Goal: Task Accomplishment & Management: Complete application form

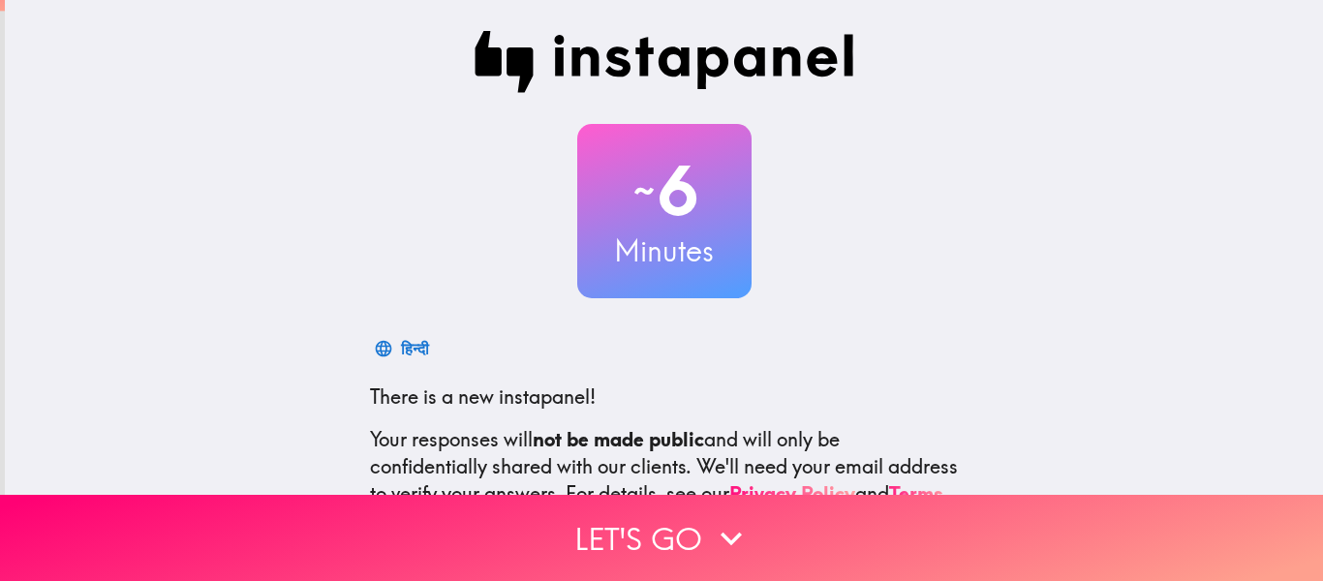
drag, startPoint x: 102, startPoint y: 370, endPoint x: 1026, endPoint y: 280, distance: 928.2
click at [1026, 280] on div "~ 6 Minutes हिन्दी There is a new instapanel! Your responses will not be made p…" at bounding box center [664, 352] width 1318 height 705
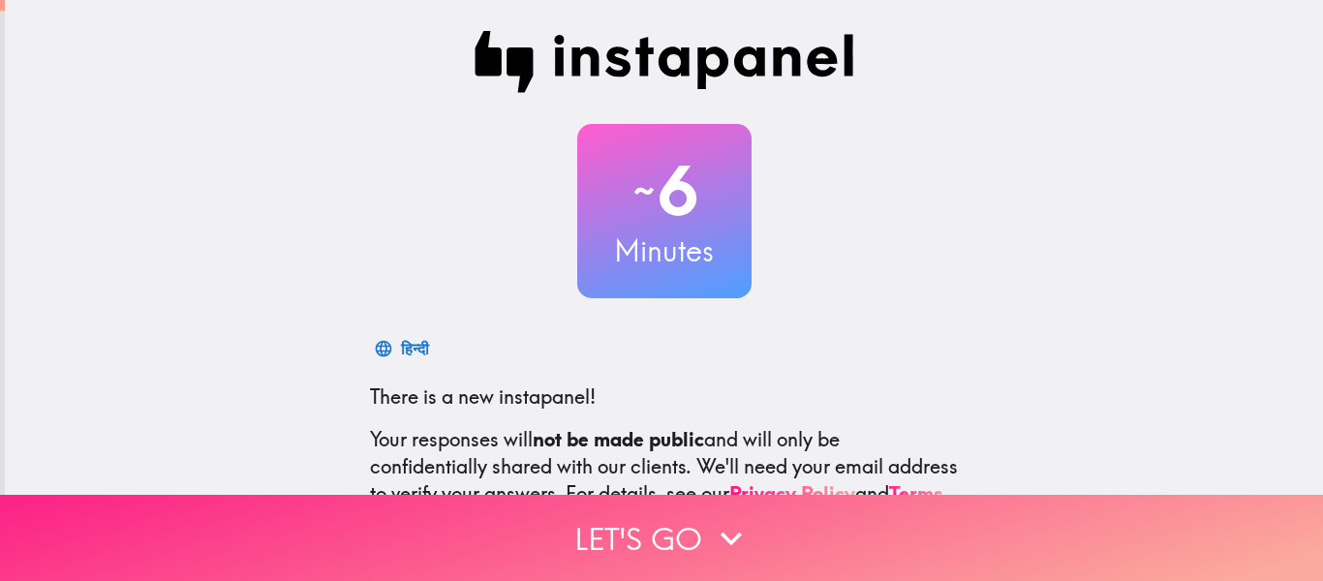
click at [938, 516] on button "Let's go" at bounding box center [661, 538] width 1323 height 86
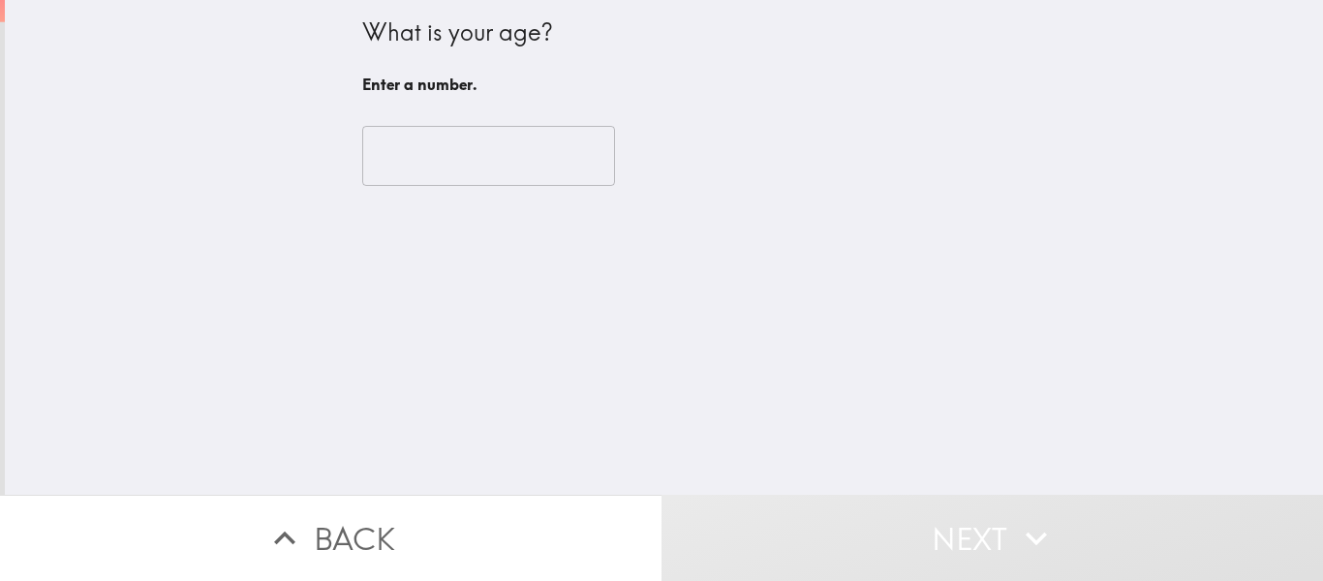
click at [440, 147] on input "number" at bounding box center [488, 156] width 253 height 60
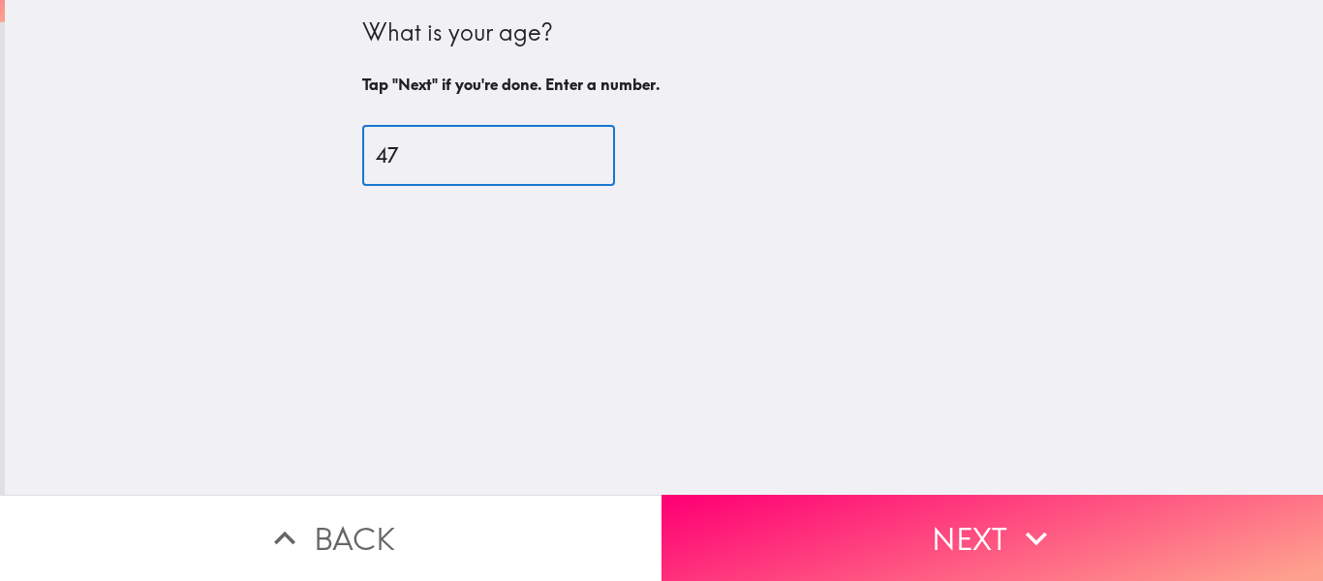
click at [440, 147] on input "47" at bounding box center [488, 156] width 253 height 60
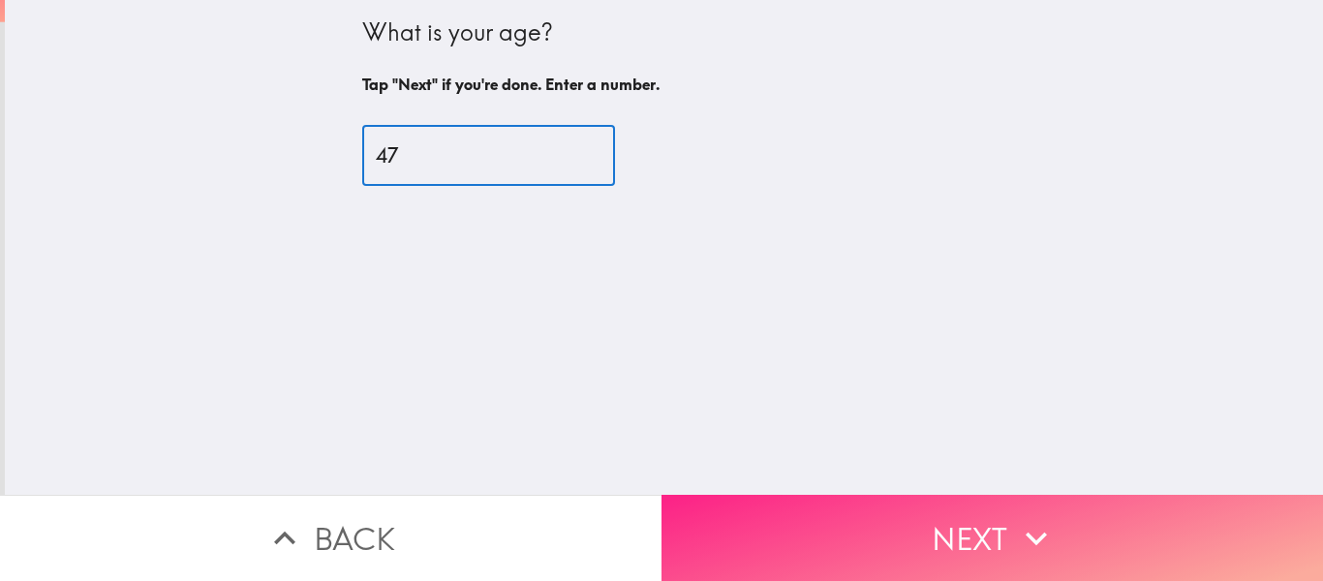
type input "47"
click at [951, 521] on button "Next" at bounding box center [991, 538] width 661 height 86
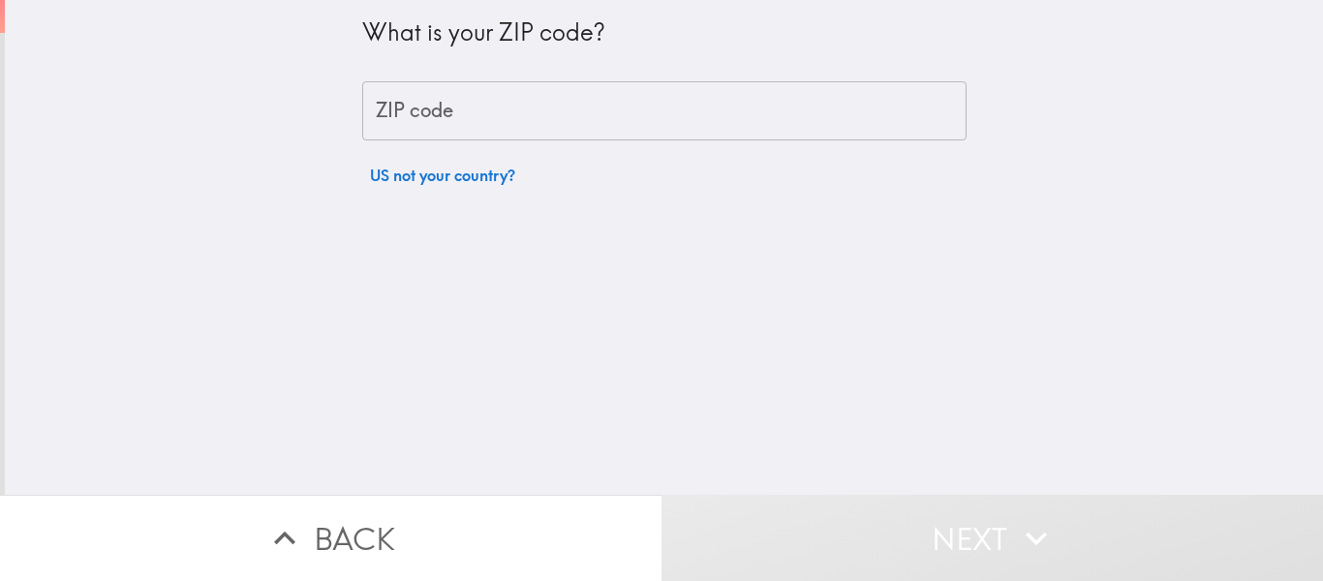
click at [750, 126] on input "ZIP code" at bounding box center [664, 111] width 604 height 60
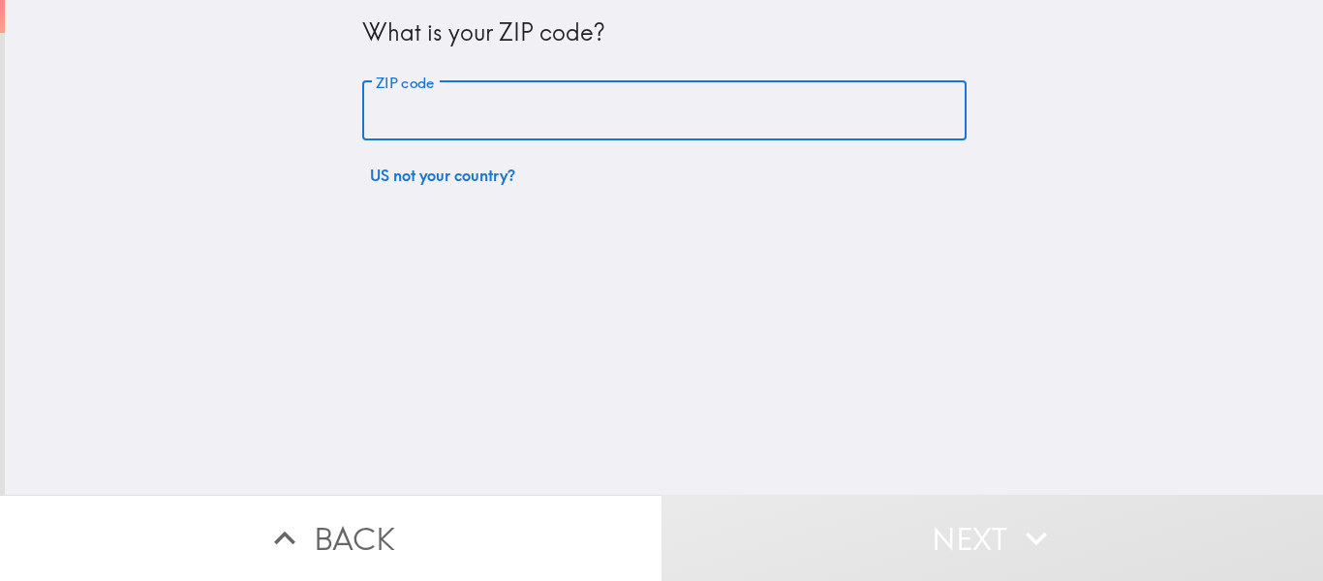
type input "75409"
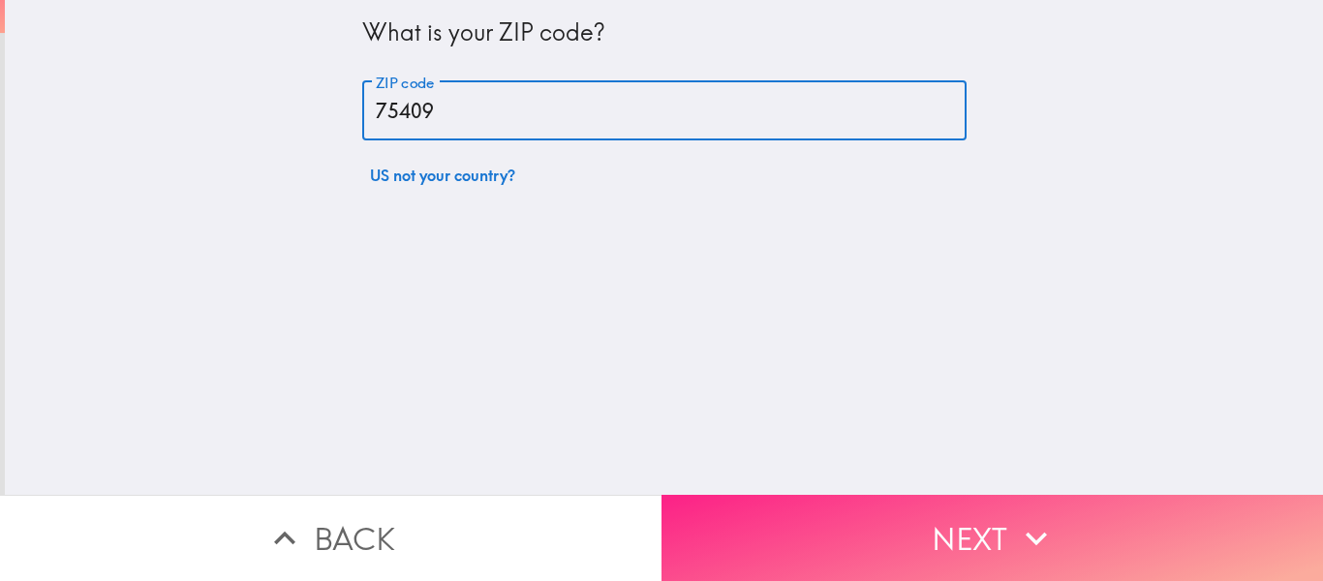
click at [899, 507] on button "Next" at bounding box center [991, 538] width 661 height 86
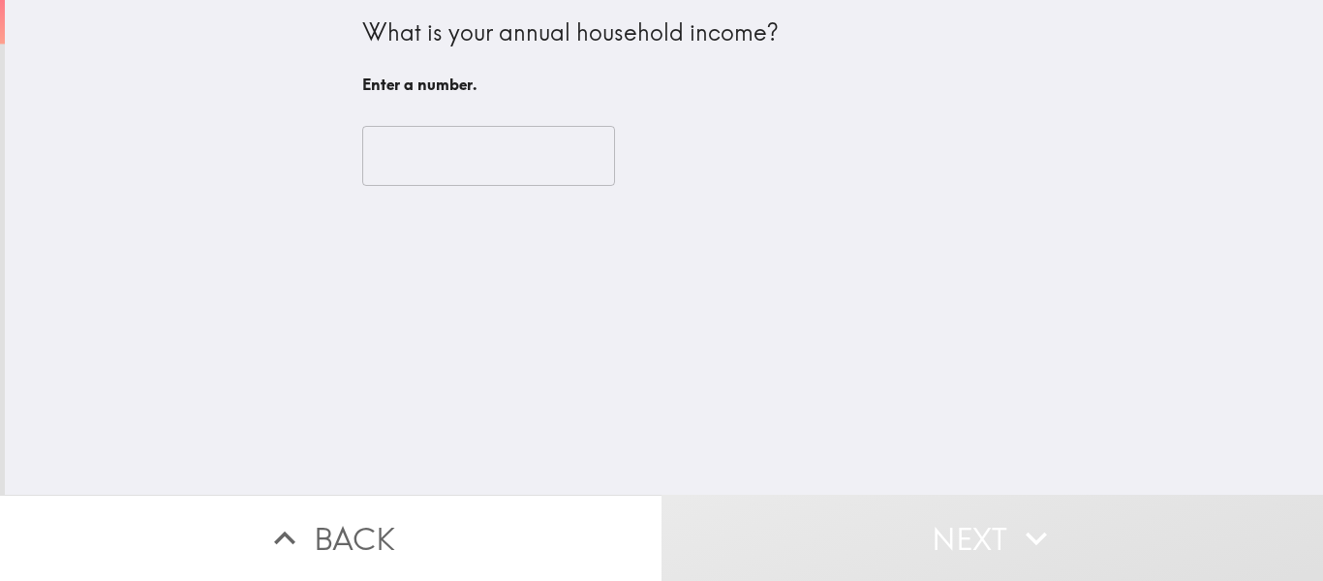
click at [429, 144] on input "number" at bounding box center [488, 156] width 253 height 60
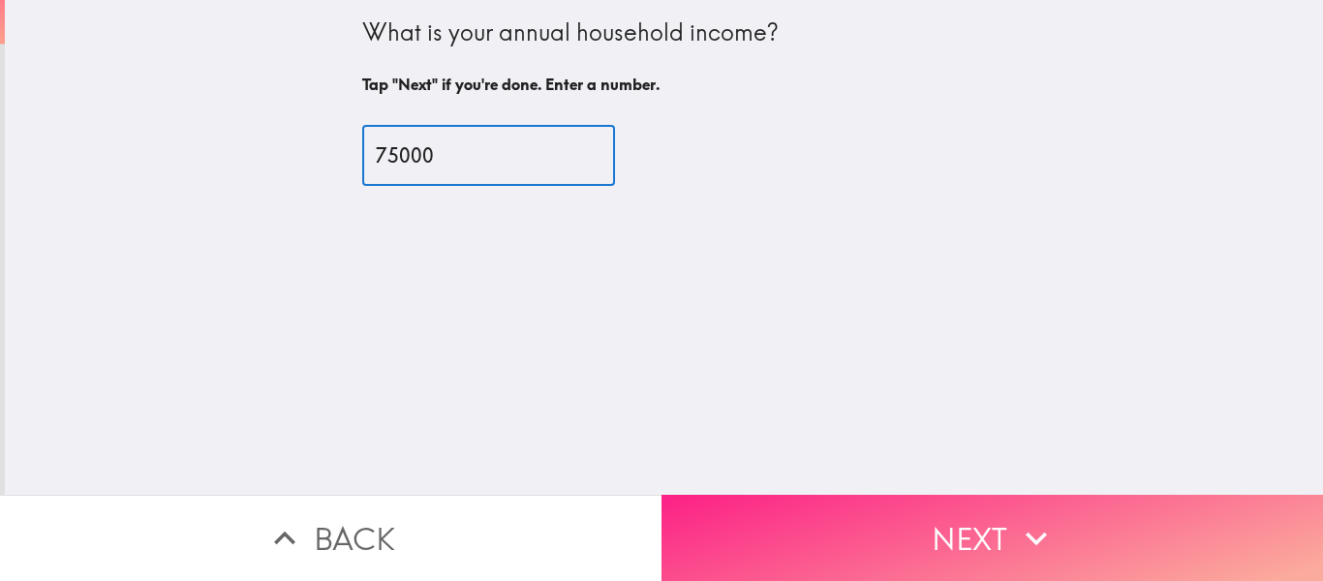
type input "75000"
click at [833, 502] on button "Next" at bounding box center [991, 538] width 661 height 86
